Goal: Information Seeking & Learning: Learn about a topic

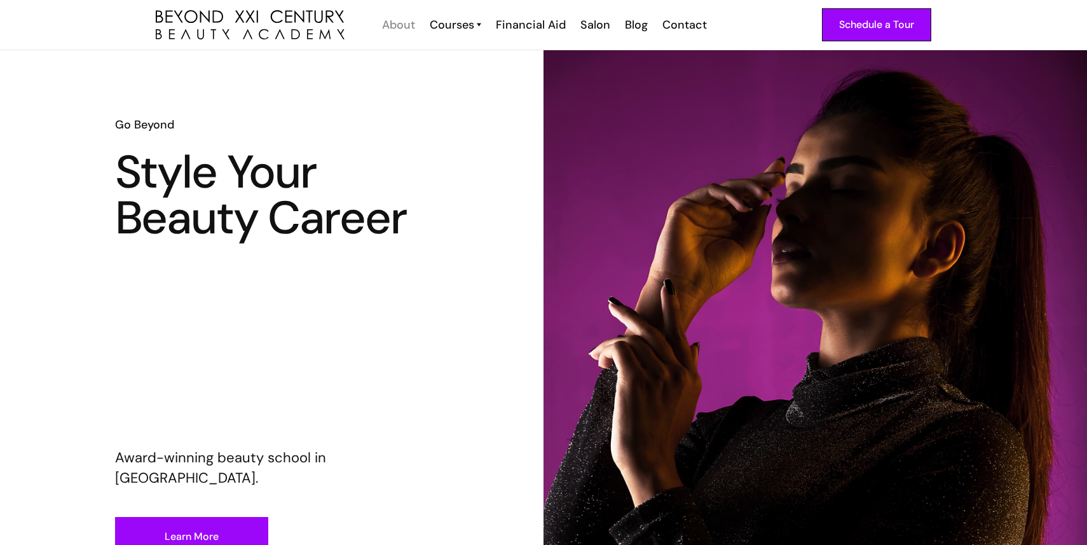
click at [401, 25] on div "About" at bounding box center [398, 25] width 33 height 17
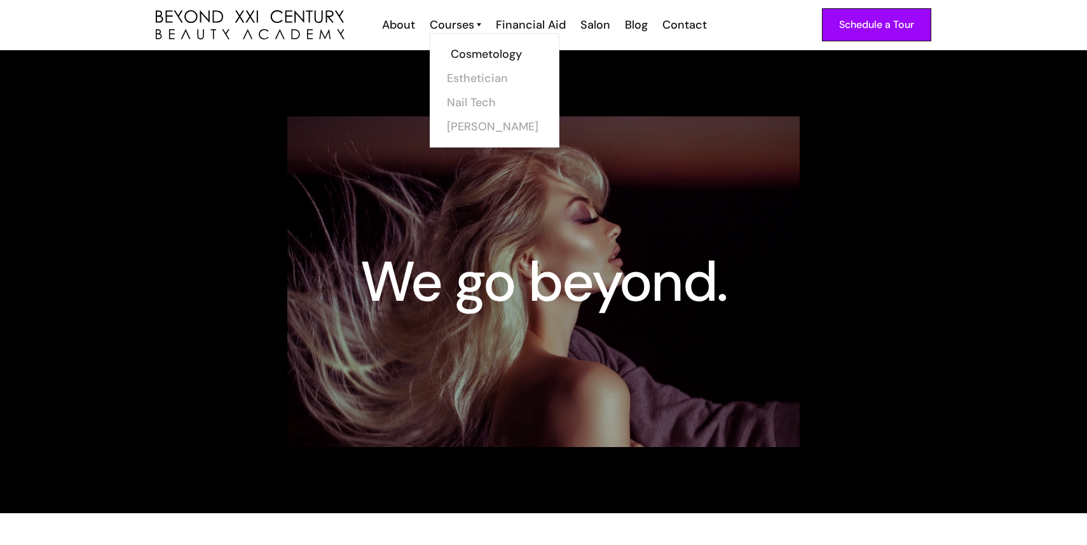
click at [458, 56] on link "Cosmetology" at bounding box center [498, 54] width 95 height 24
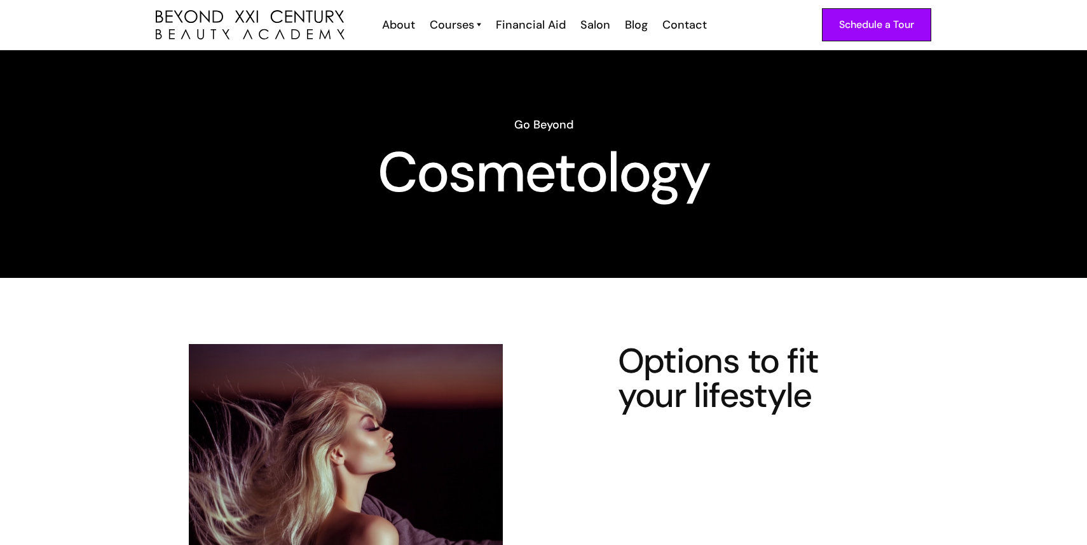
scroll to position [4, 0]
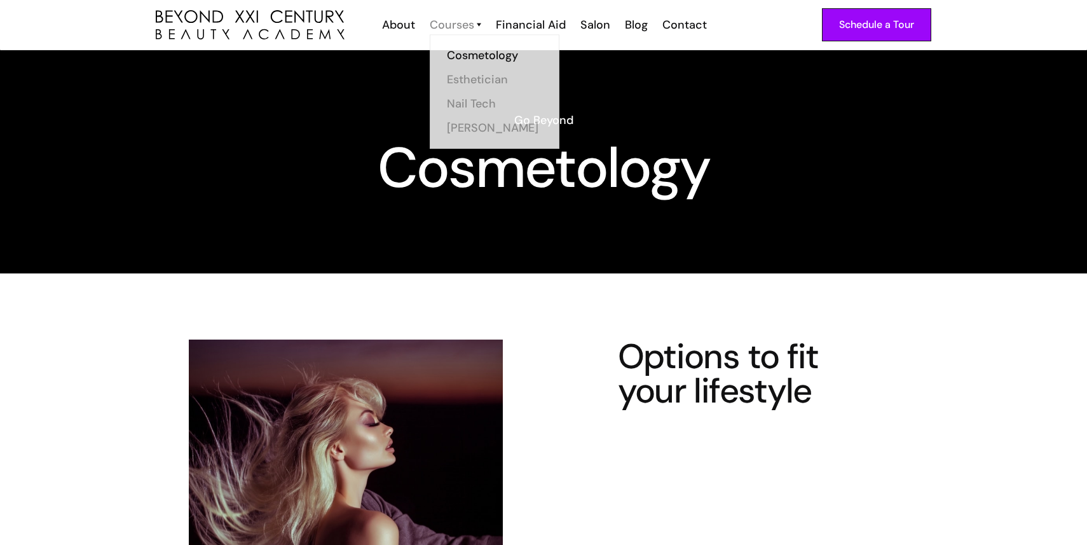
click at [448, 25] on div "Courses" at bounding box center [452, 25] width 45 height 17
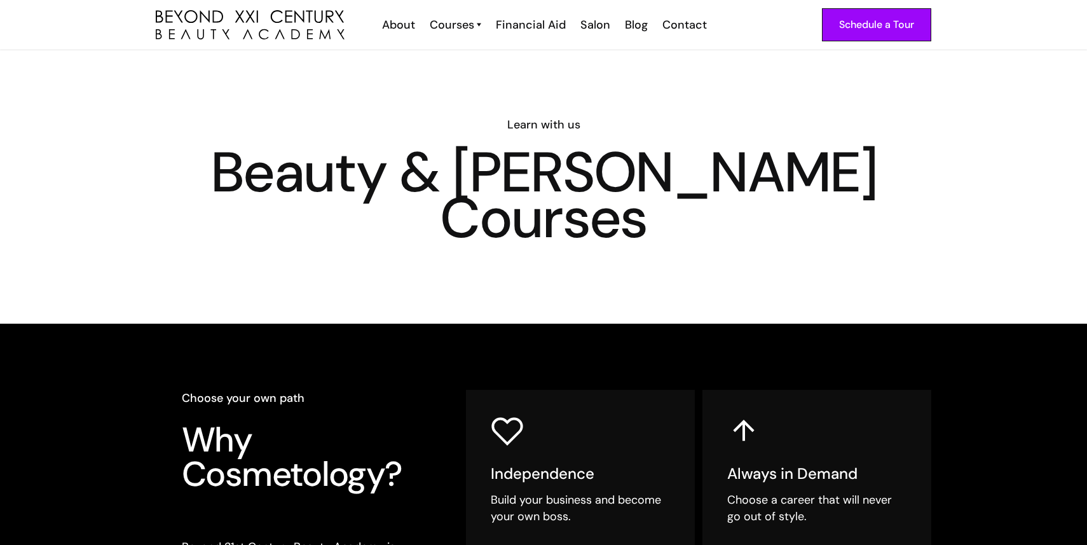
click at [448, 25] on div "Courses" at bounding box center [452, 25] width 45 height 17
click at [485, 95] on link "Nail Tech" at bounding box center [498, 102] width 95 height 24
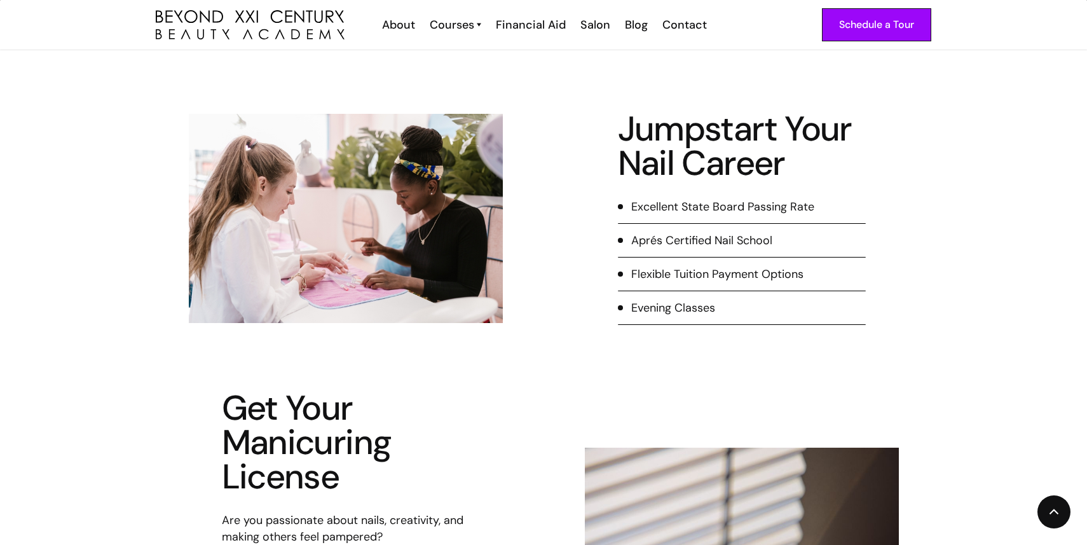
scroll to position [233, 0]
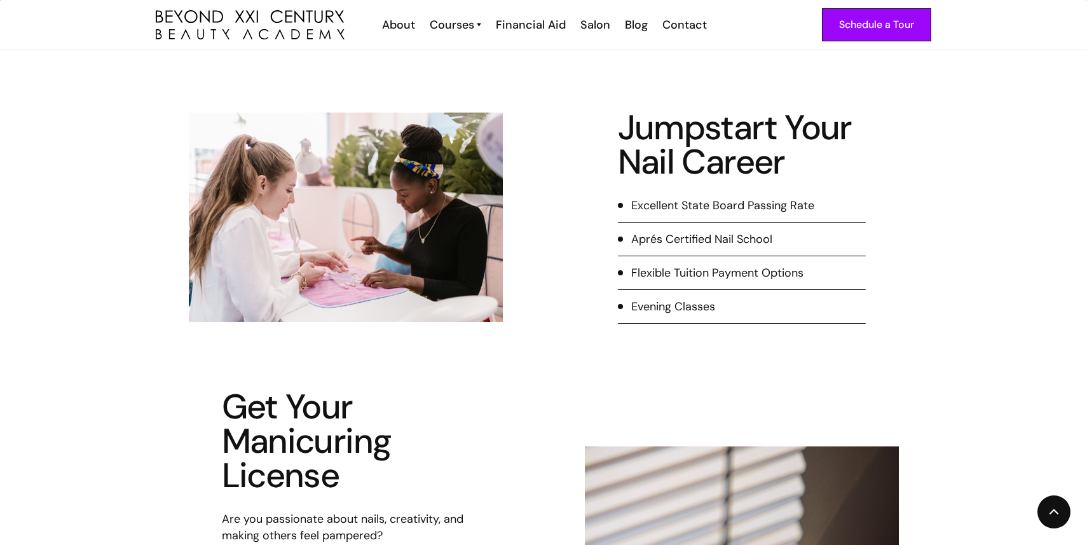
click at [647, 212] on div "Excellent State Board Passing Rate" at bounding box center [722, 205] width 183 height 17
click at [647, 245] on div "Aprés Certified Nail School" at bounding box center [701, 239] width 141 height 17
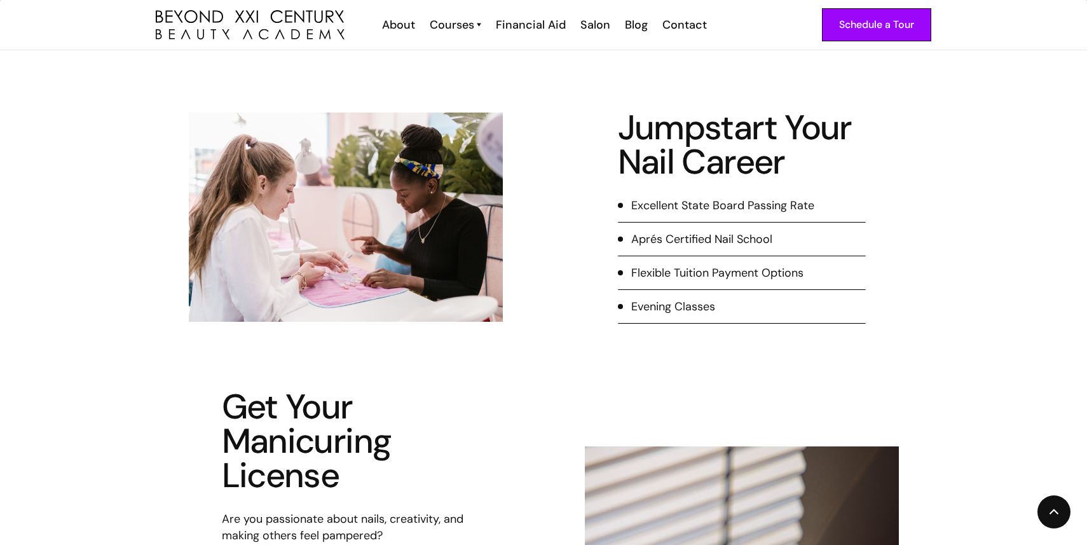
click at [651, 270] on div "Flexible Tuition Payment Options" at bounding box center [717, 272] width 172 height 17
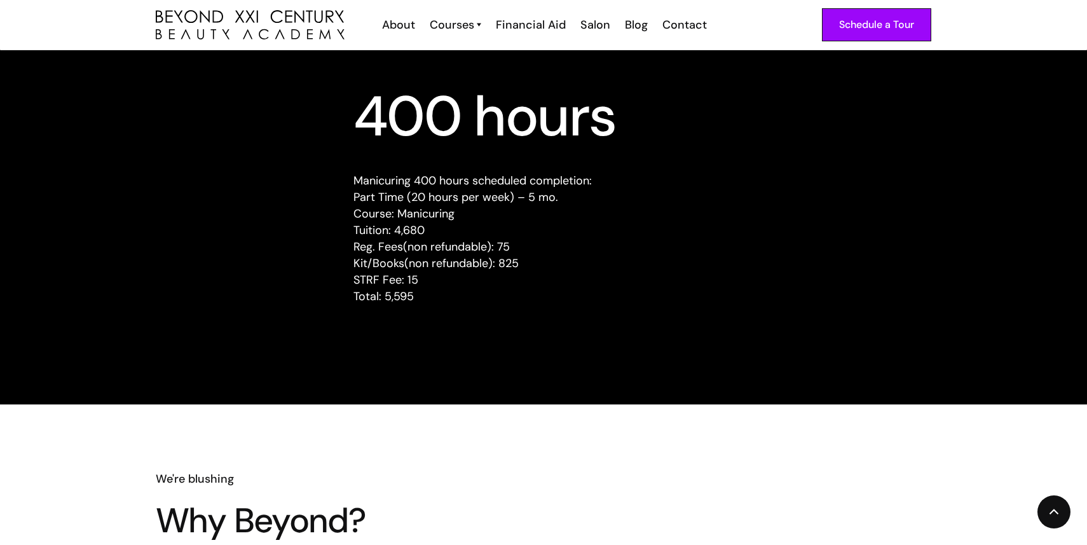
scroll to position [1251, 0]
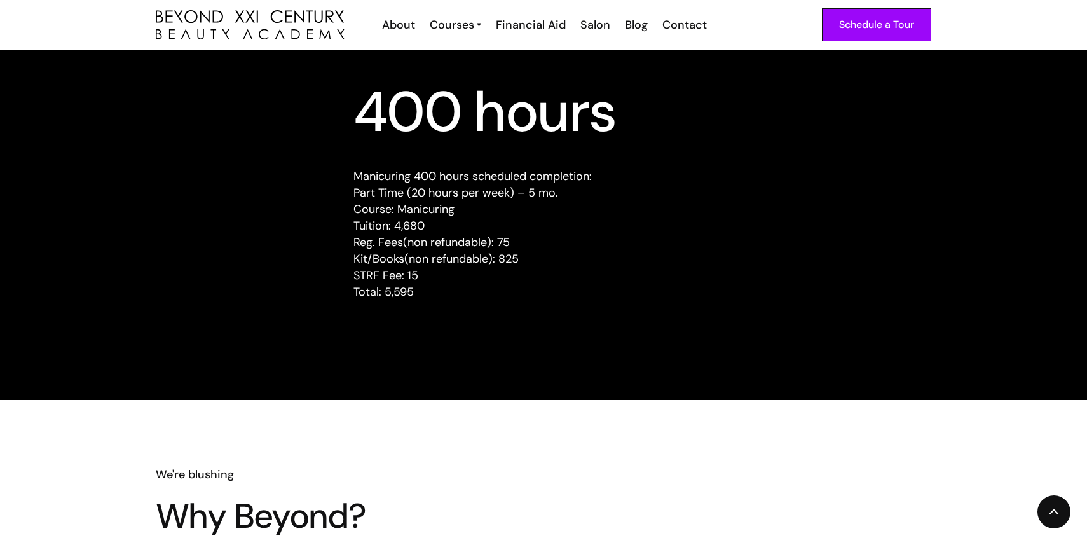
click at [436, 199] on p "Manicuring 400 hours scheduled completion: Part Time (20 hours per week) – 5 mo…" at bounding box center [543, 234] width 380 height 132
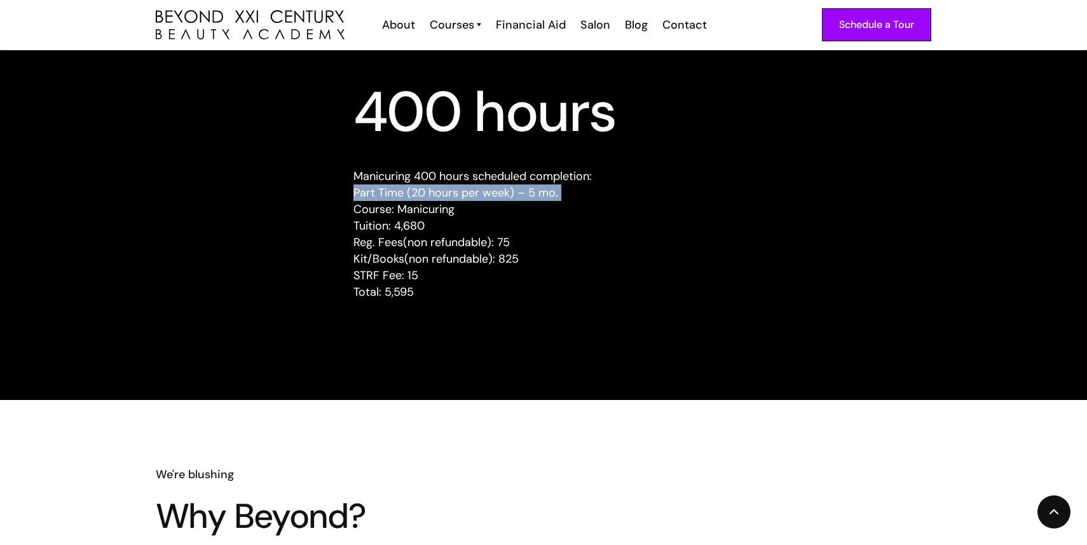
click at [436, 199] on p "Manicuring 400 hours scheduled completion: Part Time (20 hours per week) – 5 mo…" at bounding box center [543, 234] width 380 height 132
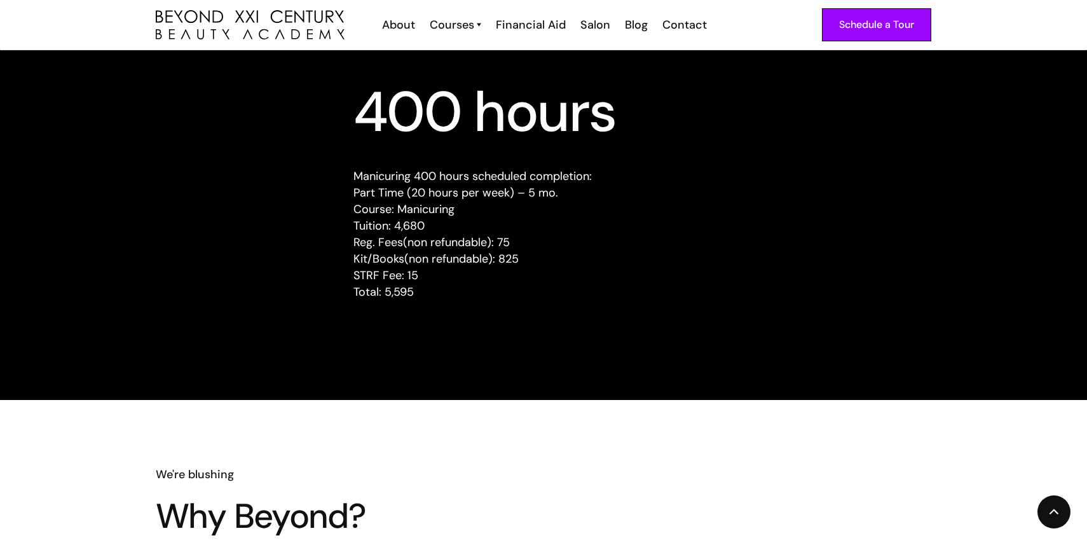
click at [432, 209] on p "Manicuring 400 hours scheduled completion: Part Time (20 hours per week) – 5 mo…" at bounding box center [543, 234] width 380 height 132
click at [420, 222] on p "Manicuring 400 hours scheduled completion: Part Time (20 hours per week) – 5 mo…" at bounding box center [543, 234] width 380 height 132
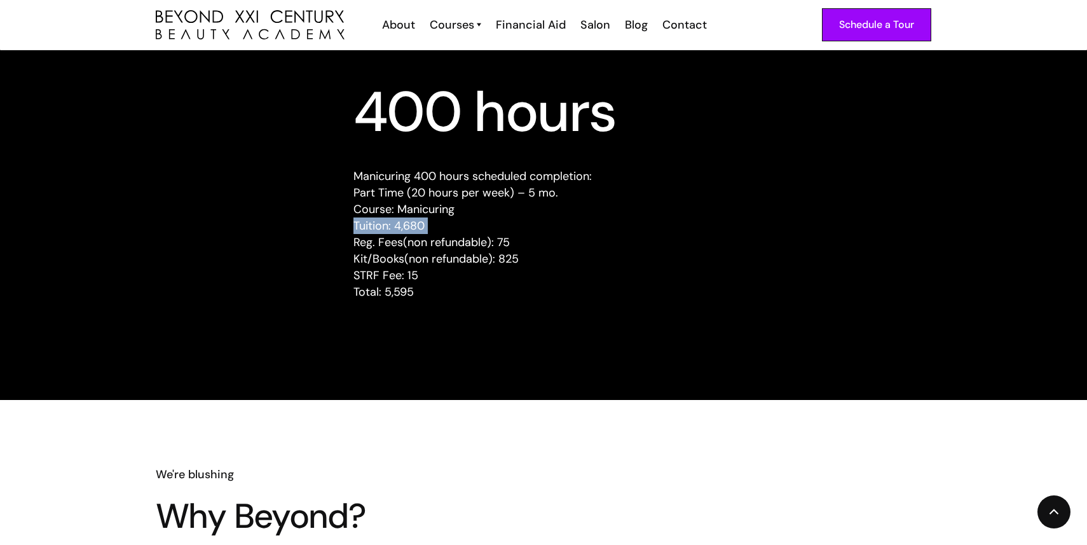
click at [420, 222] on p "Manicuring 400 hours scheduled completion: Part Time (20 hours per week) – 5 mo…" at bounding box center [543, 234] width 380 height 132
click at [427, 241] on p "Manicuring 400 hours scheduled completion: Part Time (20 hours per week) – 5 mo…" at bounding box center [543, 234] width 380 height 132
click at [435, 261] on p "Manicuring 400 hours scheduled completion: Part Time (20 hours per week) – 5 mo…" at bounding box center [543, 234] width 380 height 132
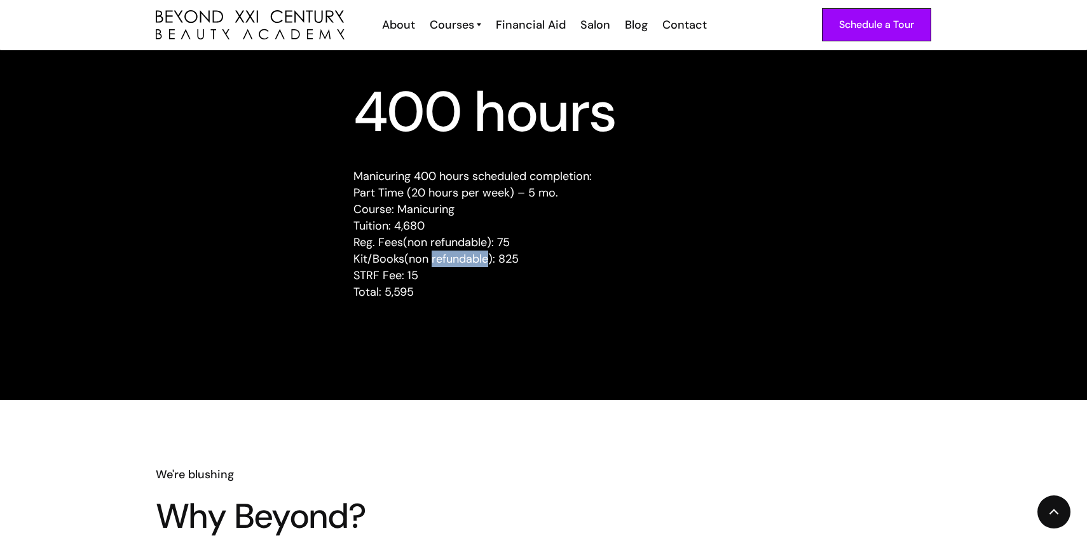
click at [435, 261] on p "Manicuring 400 hours scheduled completion: Part Time (20 hours per week) – 5 mo…" at bounding box center [543, 234] width 380 height 132
click at [423, 273] on p "Manicuring 400 hours scheduled completion: Part Time (20 hours per week) – 5 mo…" at bounding box center [543, 234] width 380 height 132
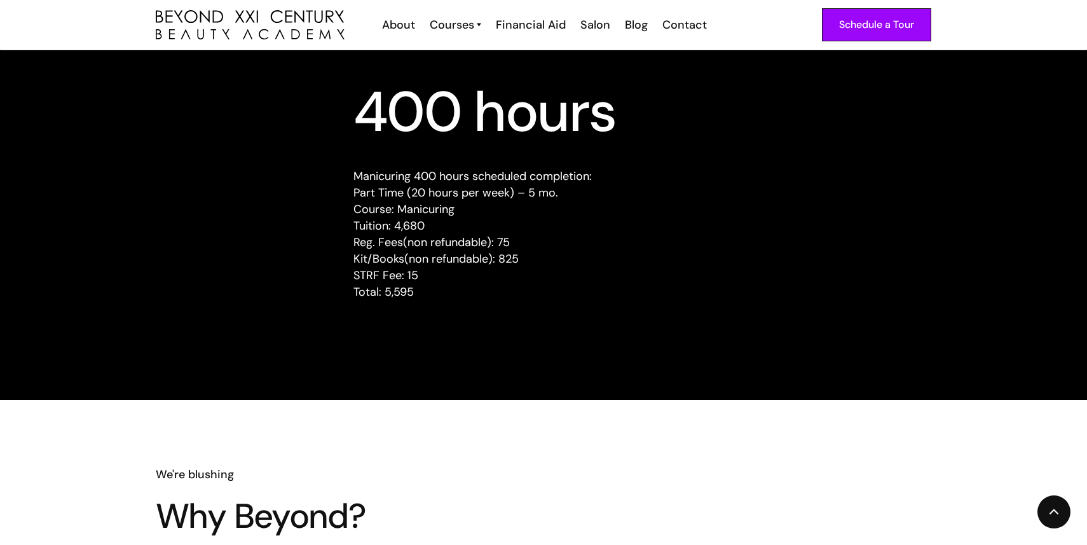
click at [413, 295] on p "Manicuring 400 hours scheduled completion: Part Time (20 hours per week) – 5 mo…" at bounding box center [543, 234] width 380 height 132
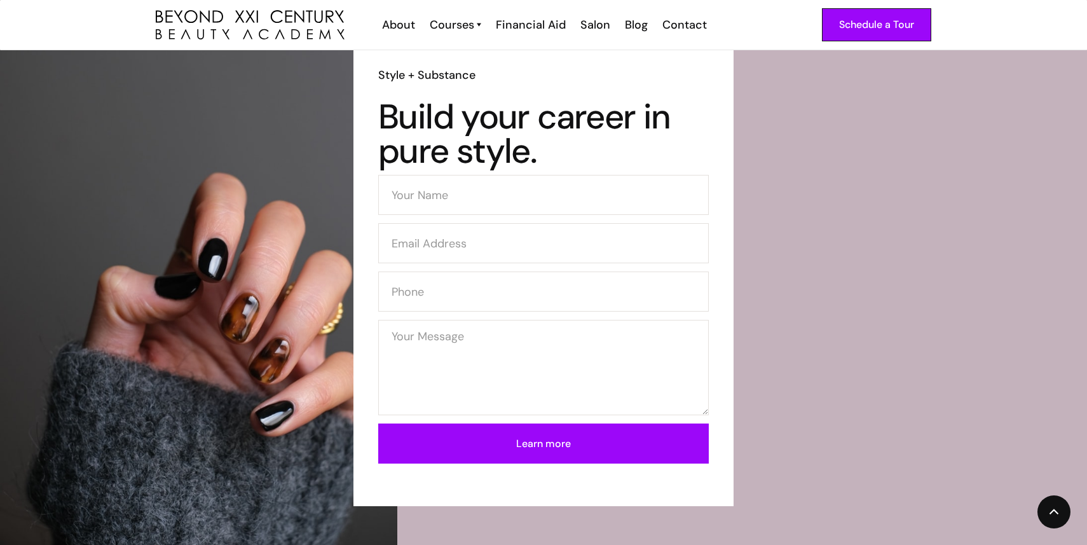
scroll to position [2526, 0]
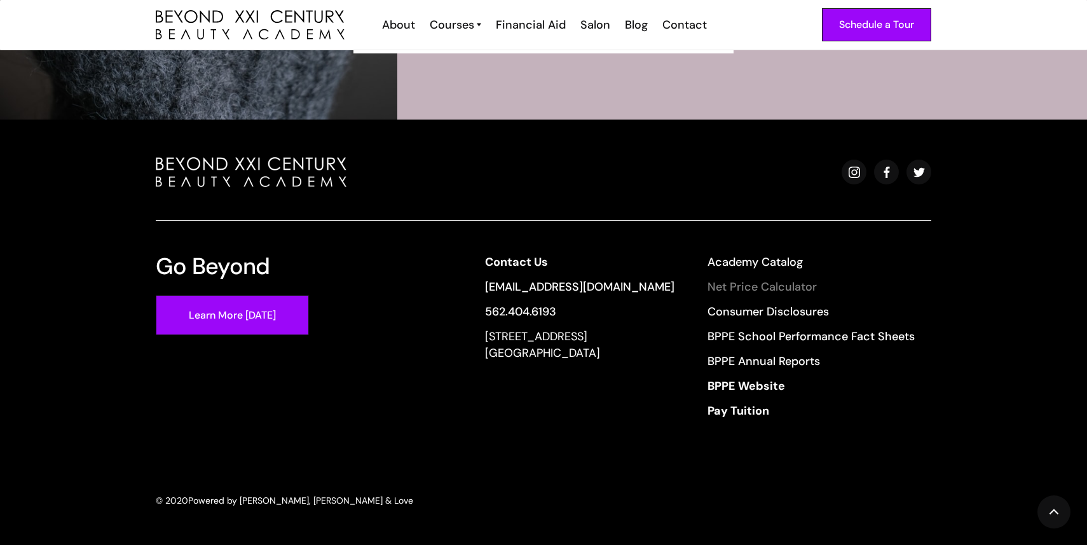
click at [729, 285] on link "Net Price Calculator" at bounding box center [811, 286] width 207 height 17
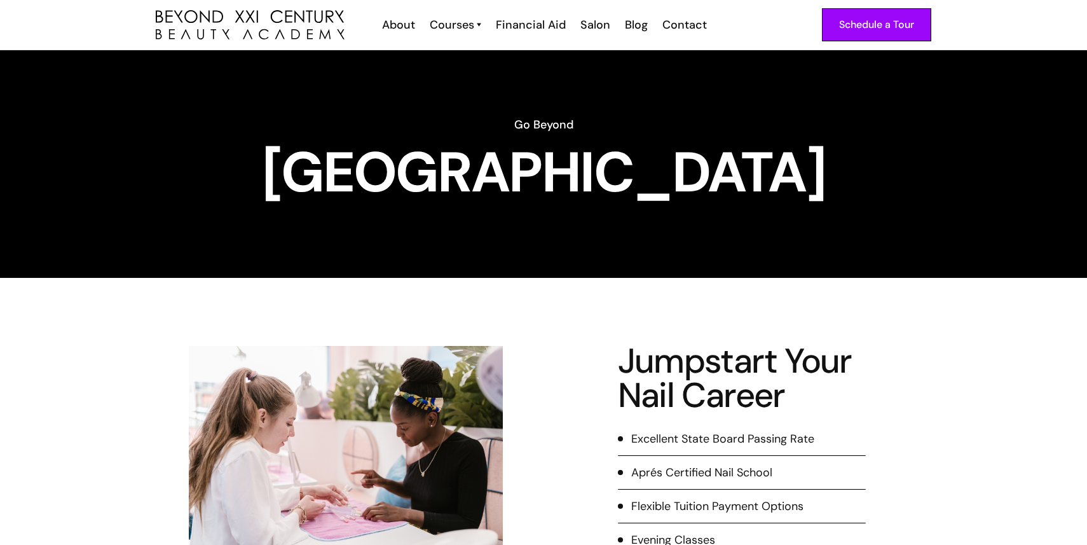
scroll to position [8, 0]
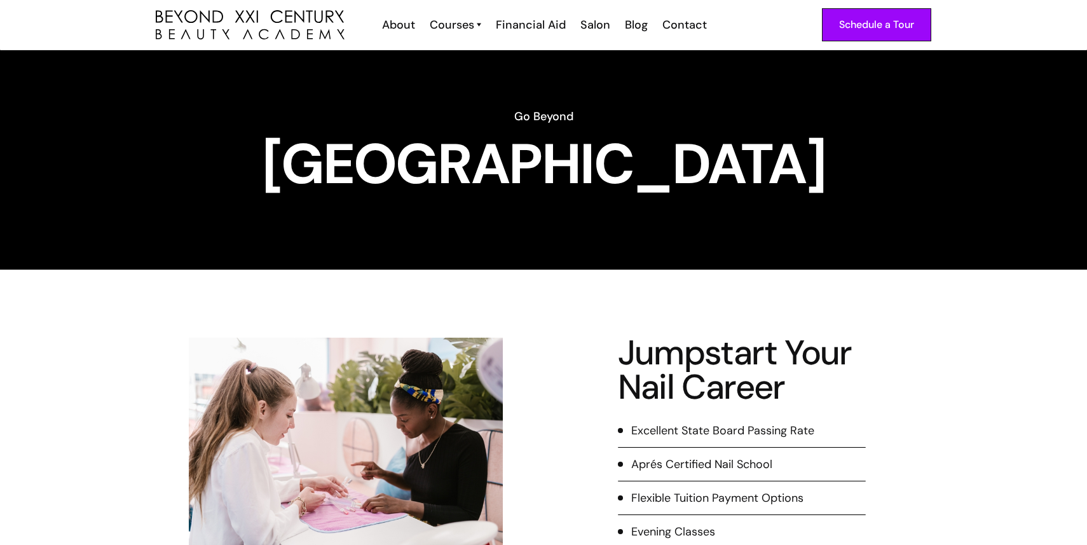
click at [633, 34] on div "Schedule a Tour About Cosmetology Esthetician Manicuring Barber Courses Cosmeto…" at bounding box center [544, 25] width 776 height 50
click at [632, 31] on div "Blog" at bounding box center [636, 25] width 23 height 17
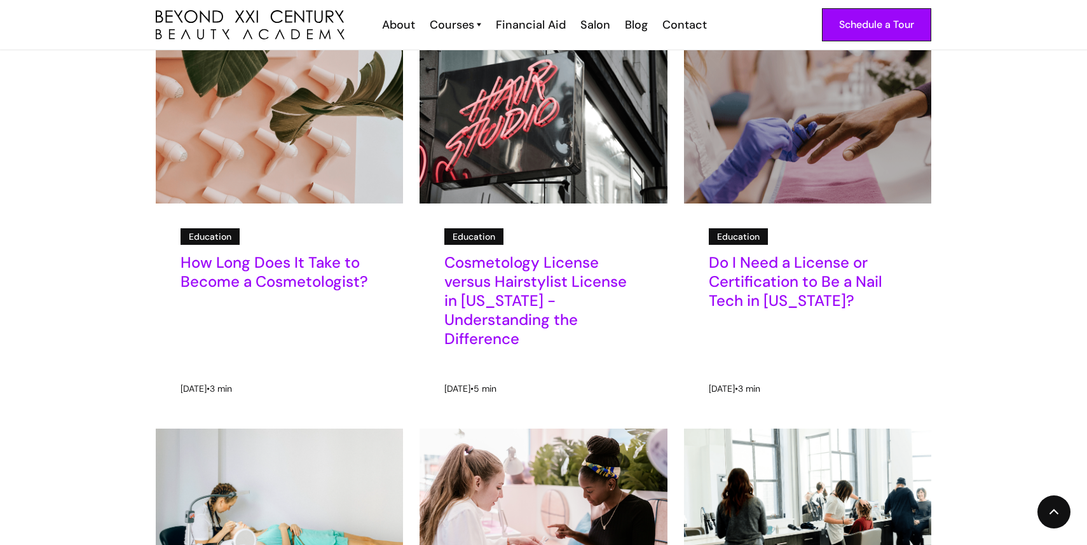
scroll to position [589, 0]
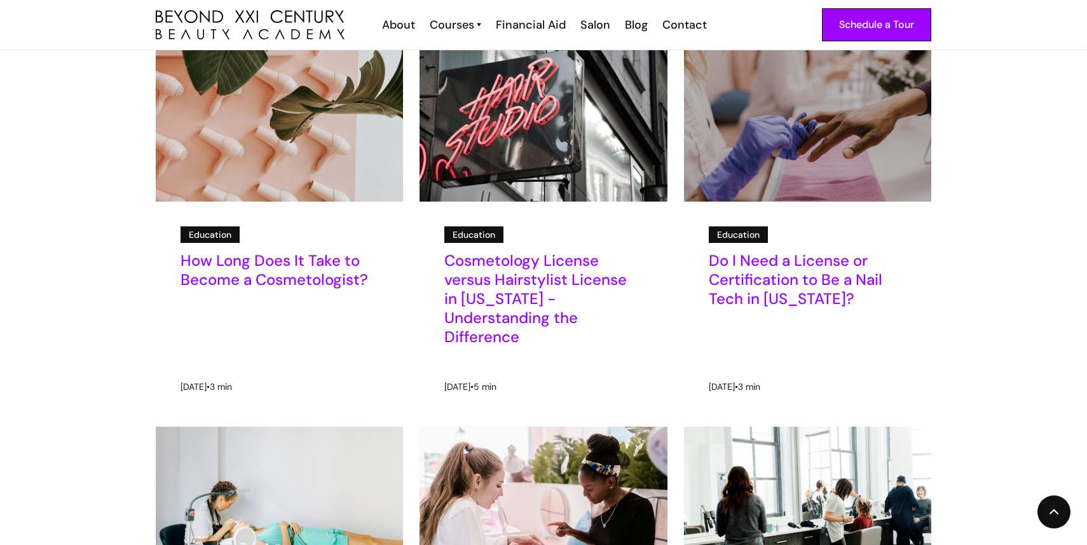
click at [765, 131] on img at bounding box center [808, 122] width 310 height 200
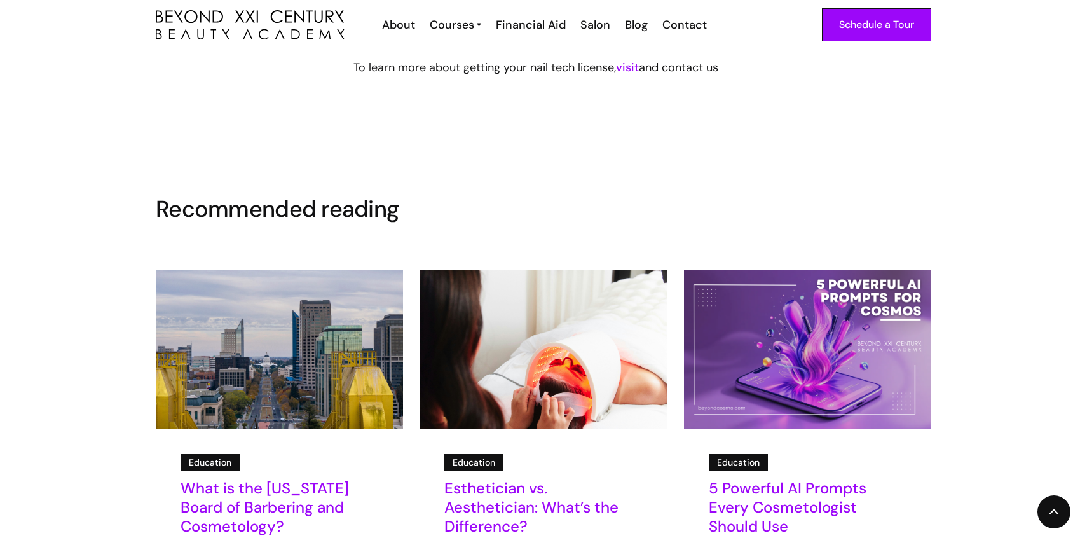
scroll to position [1588, 0]
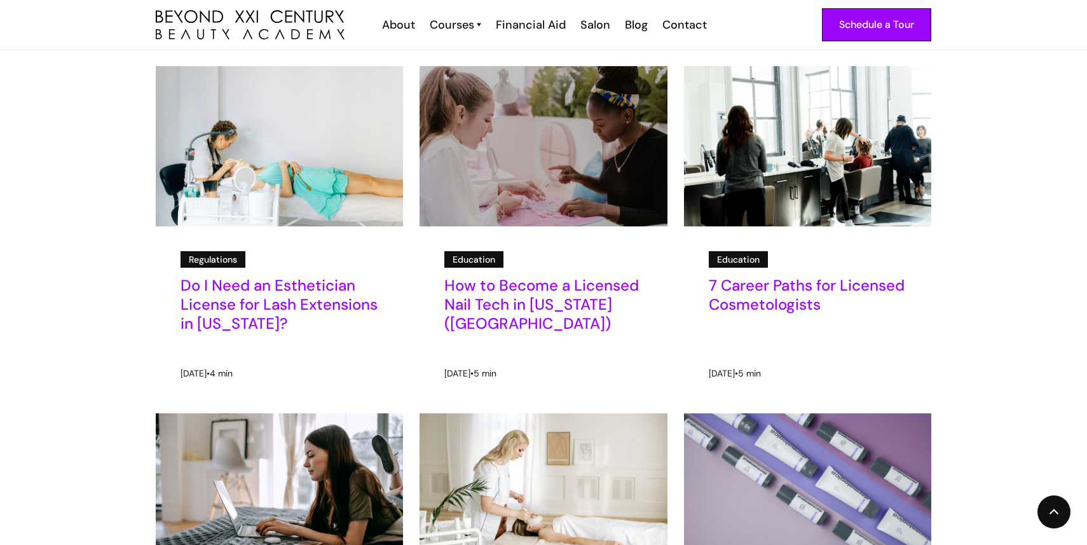
scroll to position [954, 0]
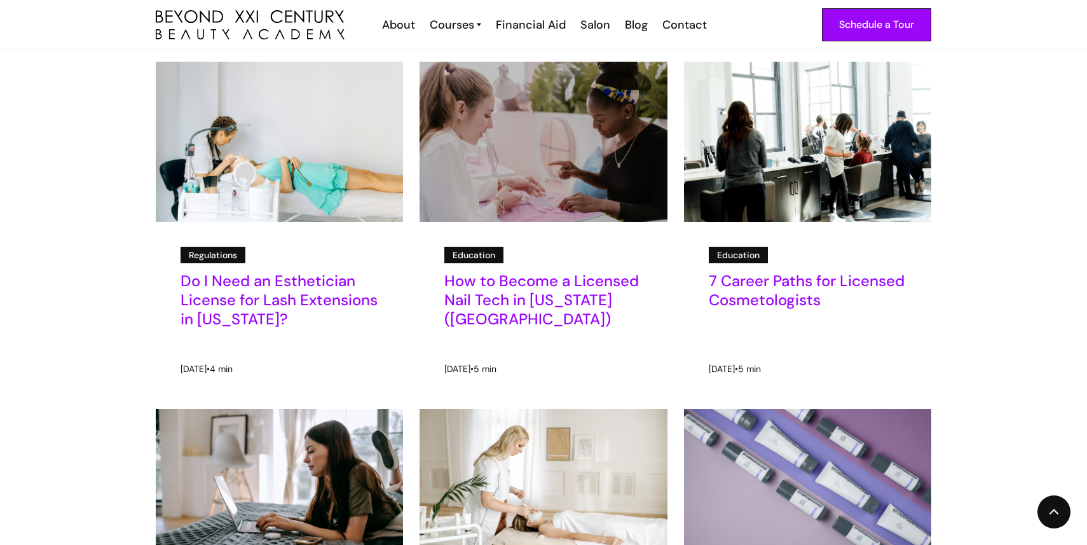
click at [537, 106] on img at bounding box center [544, 142] width 310 height 200
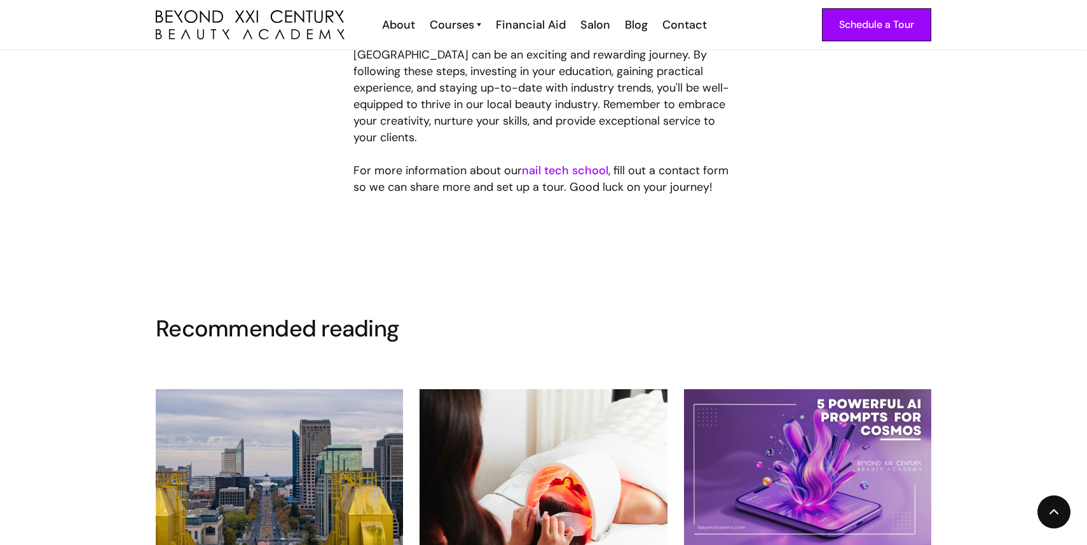
scroll to position [1950, 0]
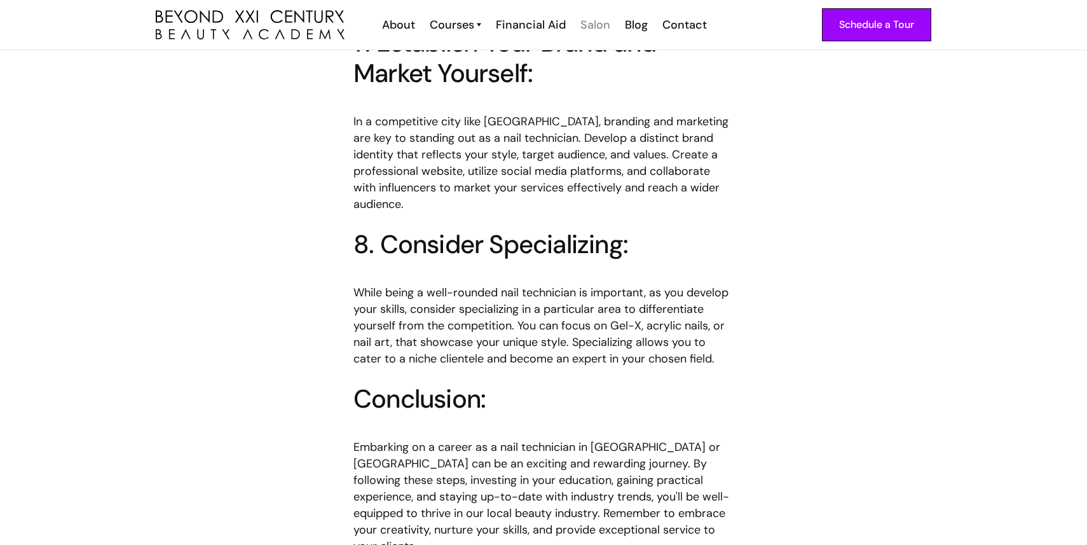
click at [591, 29] on div "Salon" at bounding box center [595, 25] width 30 height 17
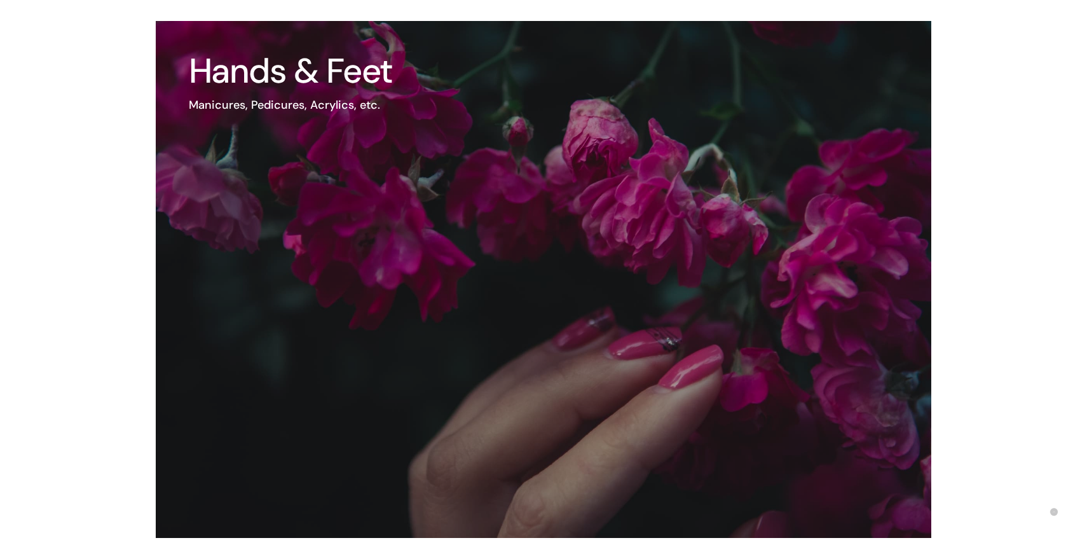
scroll to position [1825, 0]
click at [516, 219] on img at bounding box center [544, 280] width 776 height 517
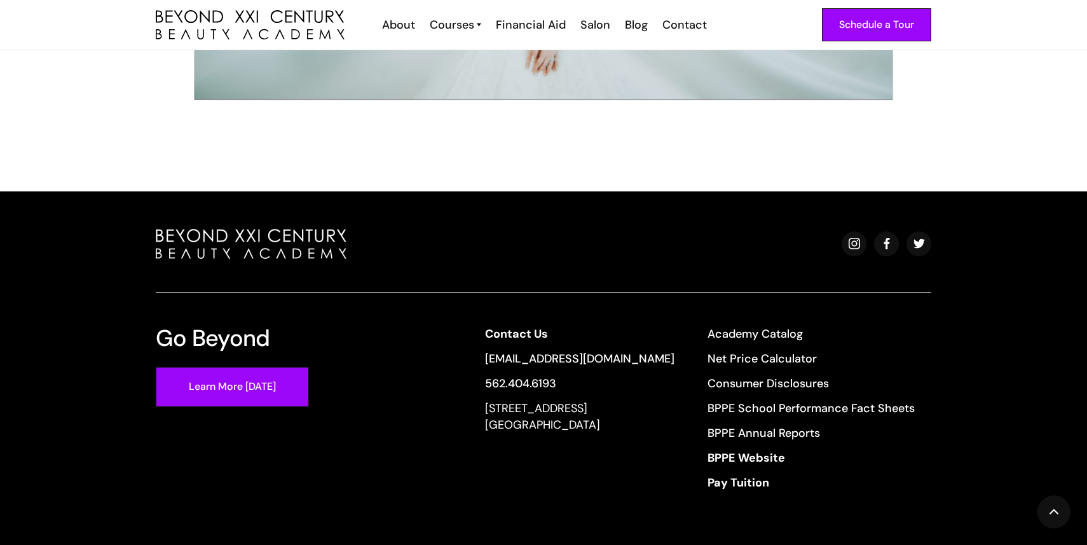
scroll to position [2354, 0]
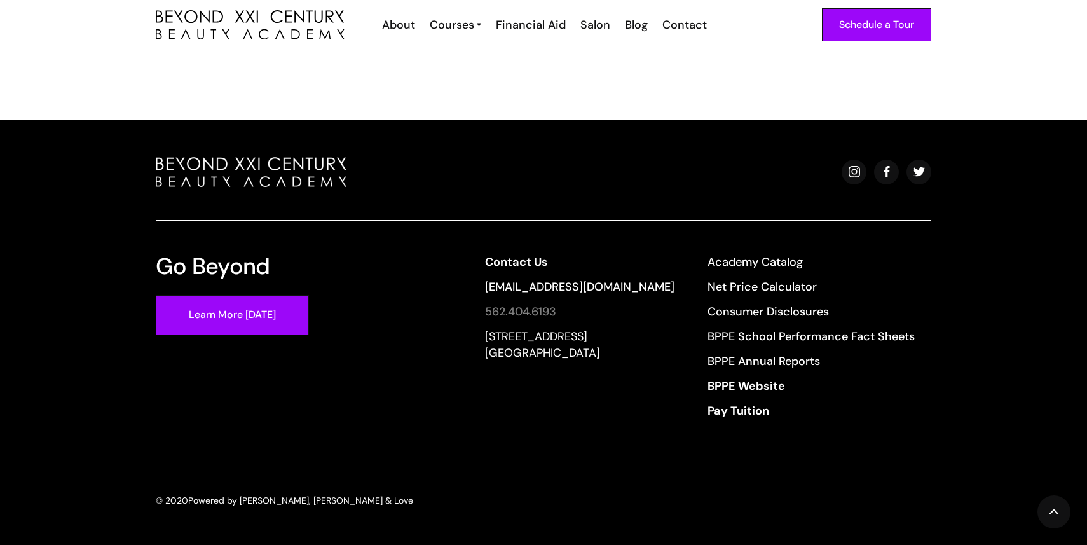
click at [547, 305] on link "562.404.6193" at bounding box center [579, 311] width 189 height 17
